Goal: Information Seeking & Learning: Learn about a topic

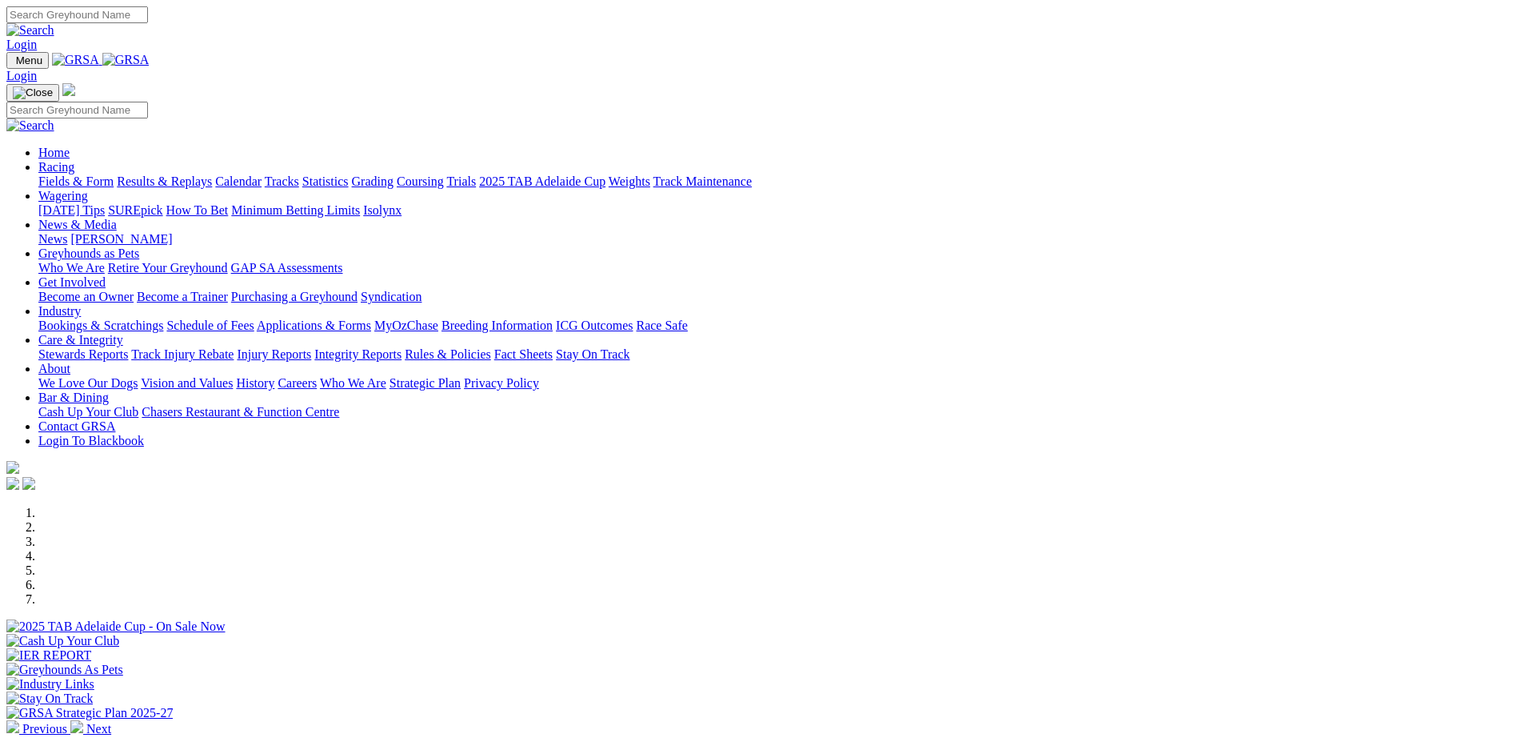
click at [650, 174] on link "Weights" at bounding box center [630, 181] width 42 height 14
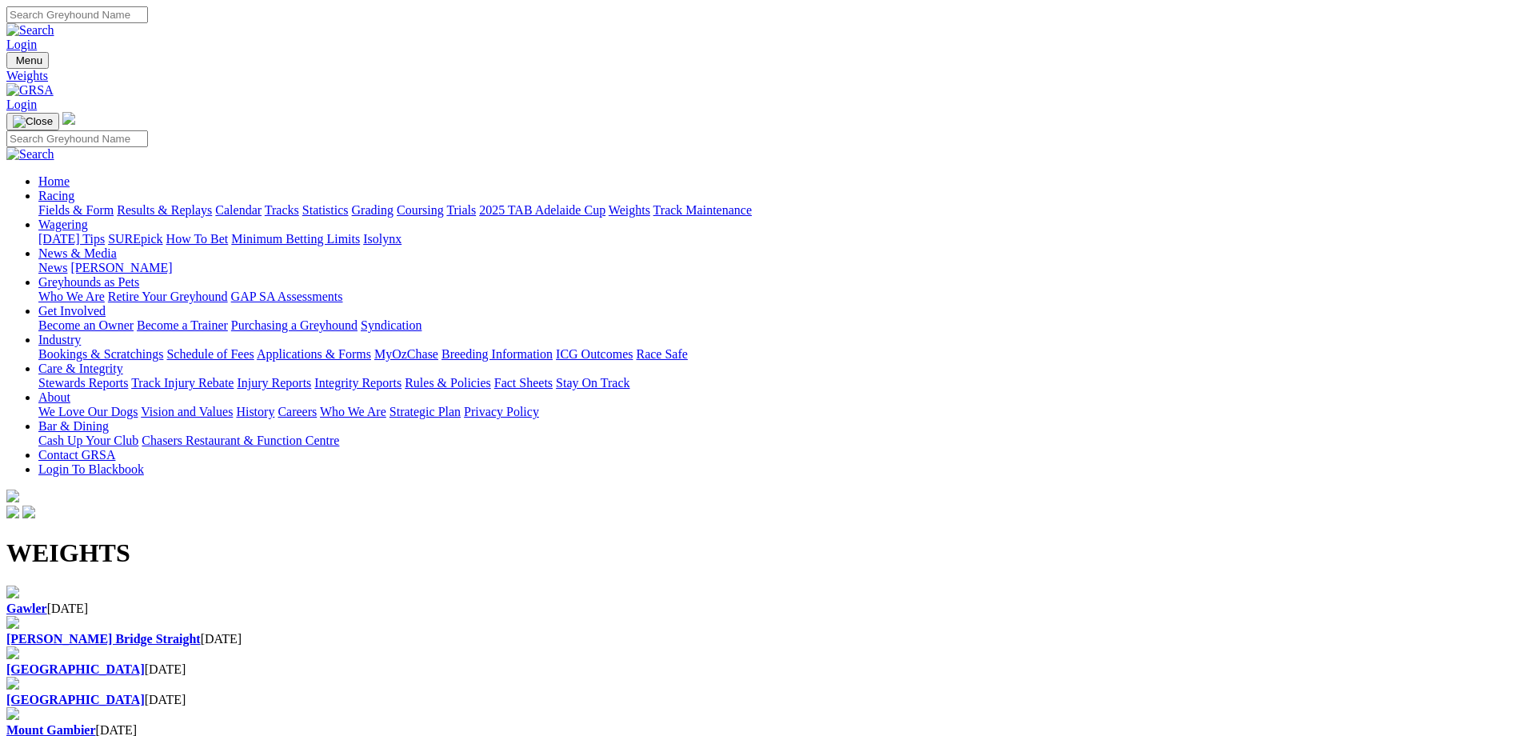
click at [59, 602] on div "Gawler 08 Oct 2025" at bounding box center [760, 609] width 1509 height 14
click at [114, 203] on link "Fields & Form" at bounding box center [75, 210] width 75 height 14
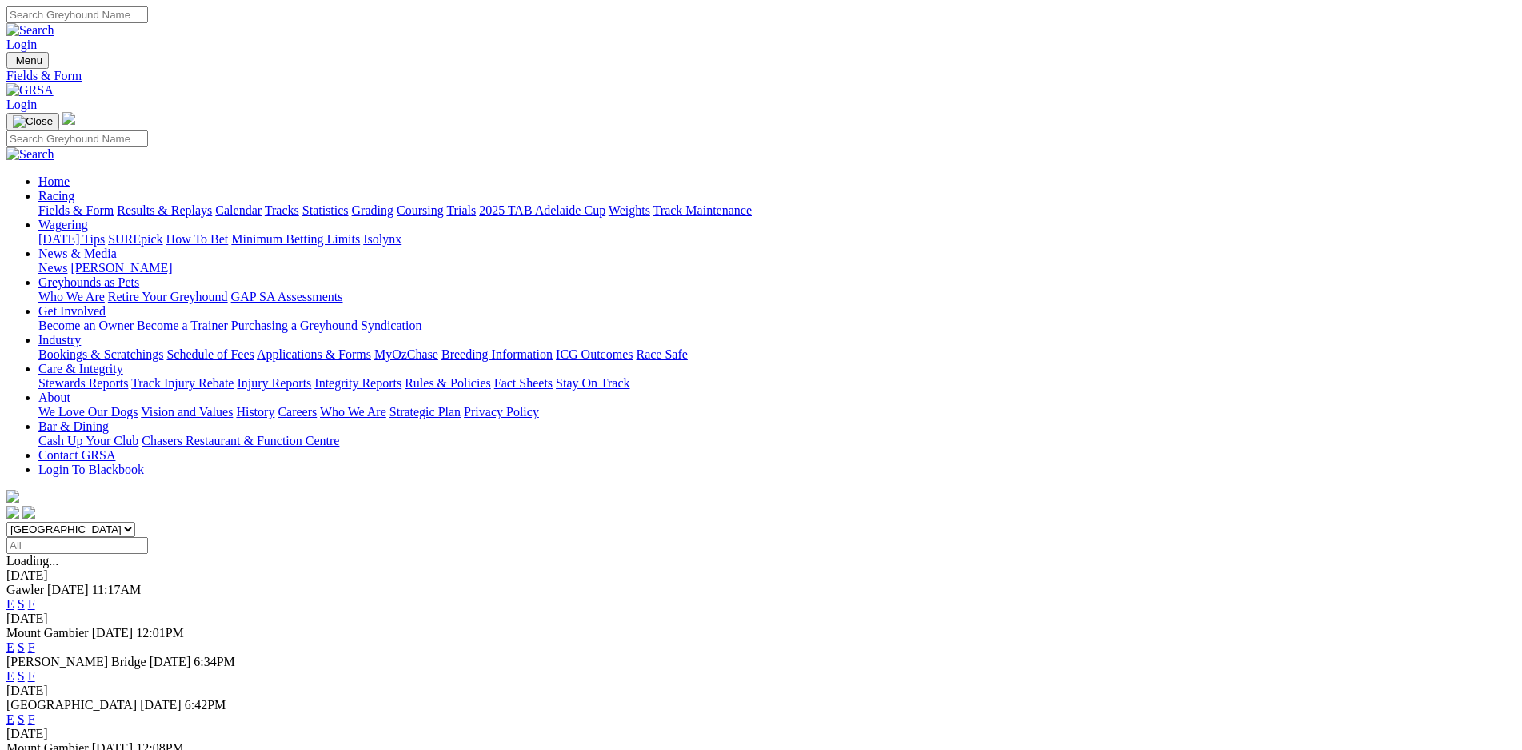
click at [35, 749] on link "F" at bounding box center [31, 762] width 7 height 14
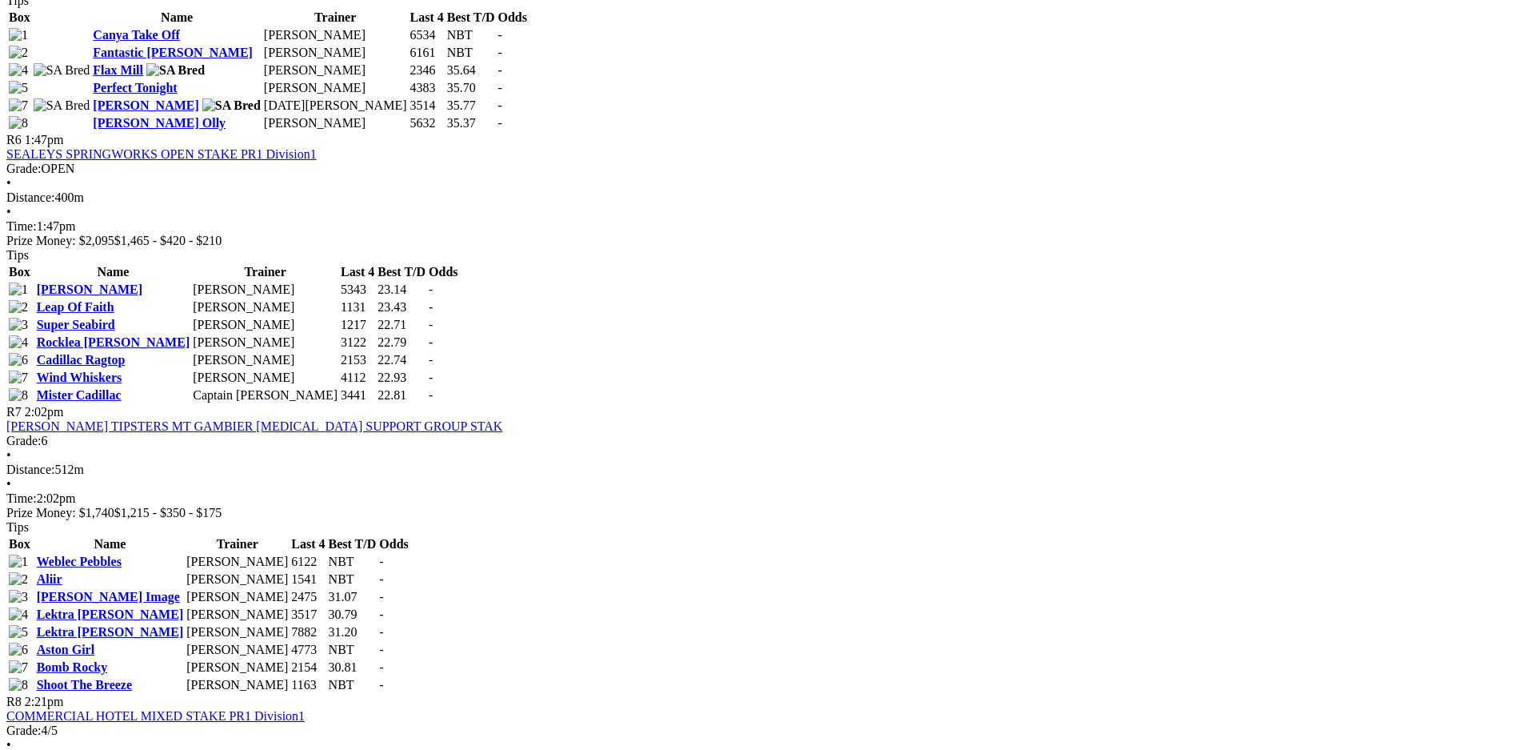
scroll to position [2023, 0]
